Goal: Transaction & Acquisition: Obtain resource

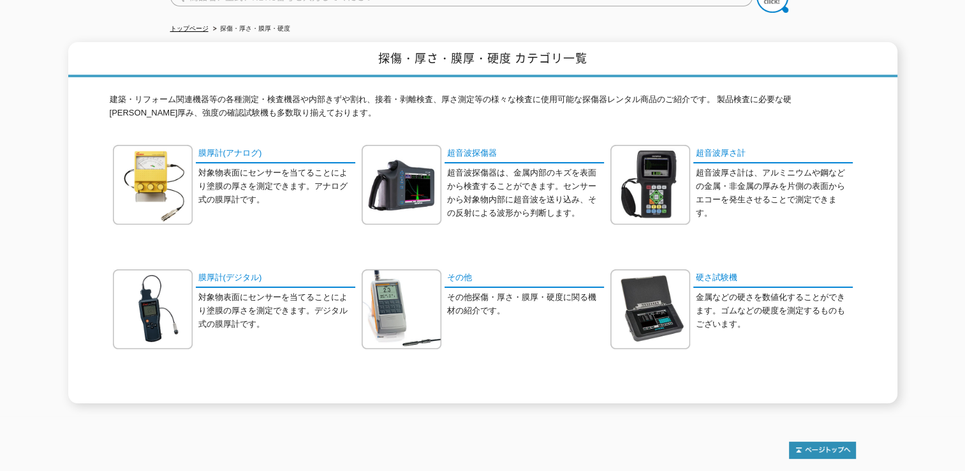
scroll to position [128, 0]
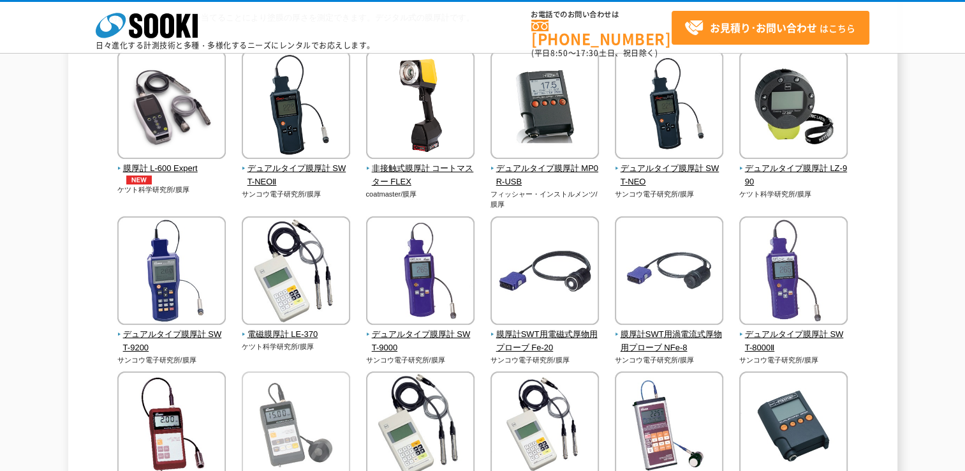
scroll to position [128, 0]
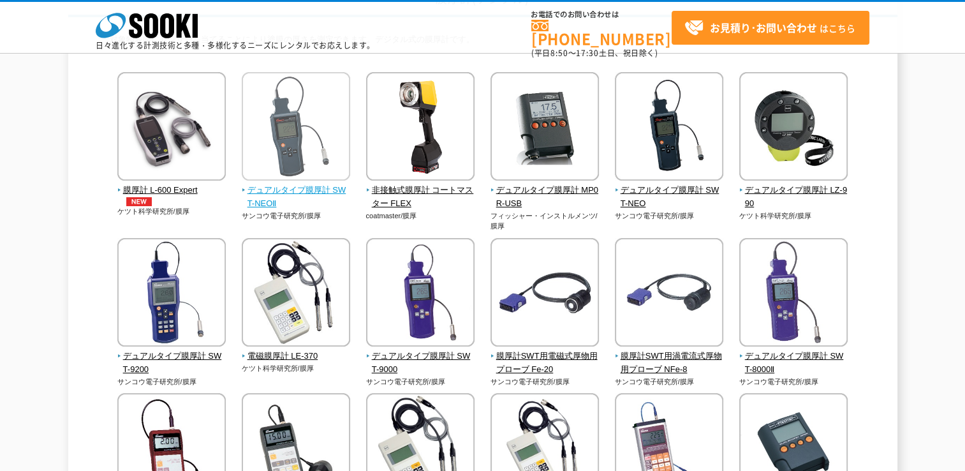
click at [272, 193] on span "デュアルタイプ膜厚計 SWT-NEOⅡ" at bounding box center [296, 197] width 109 height 27
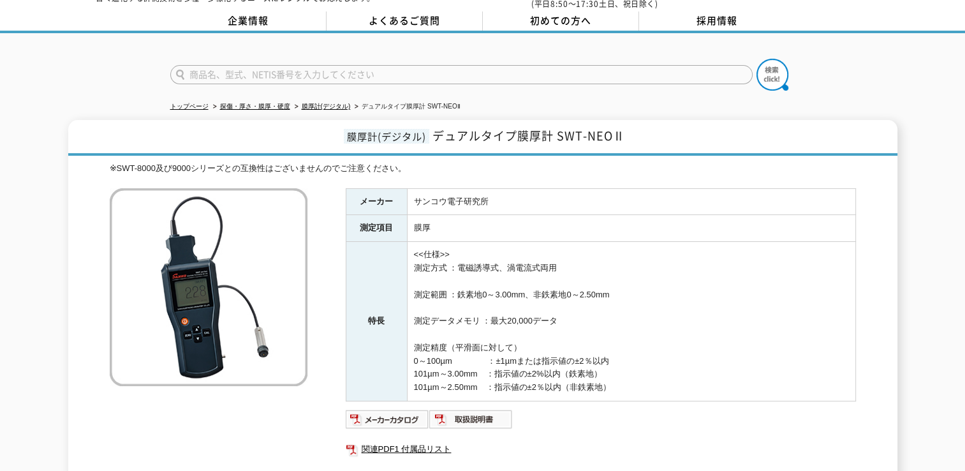
scroll to position [41, 0]
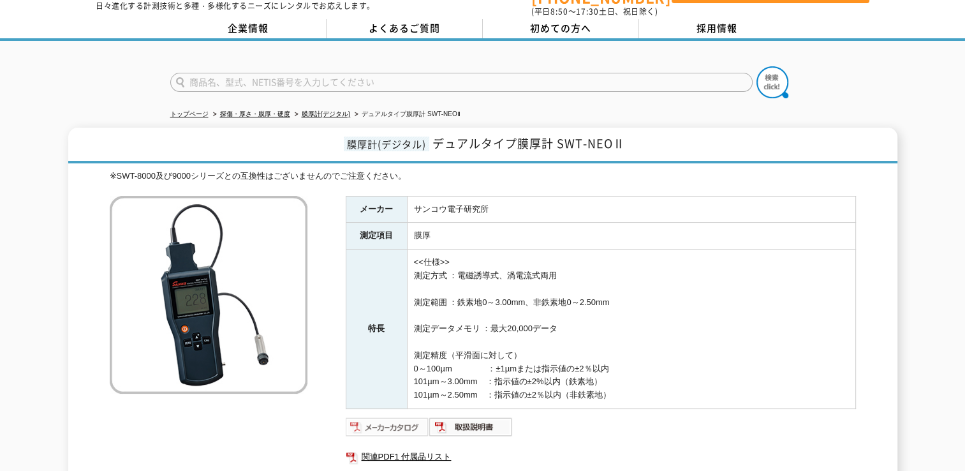
click at [393, 421] on img at bounding box center [388, 426] width 84 height 20
